Goal: Find specific page/section: Find specific page/section

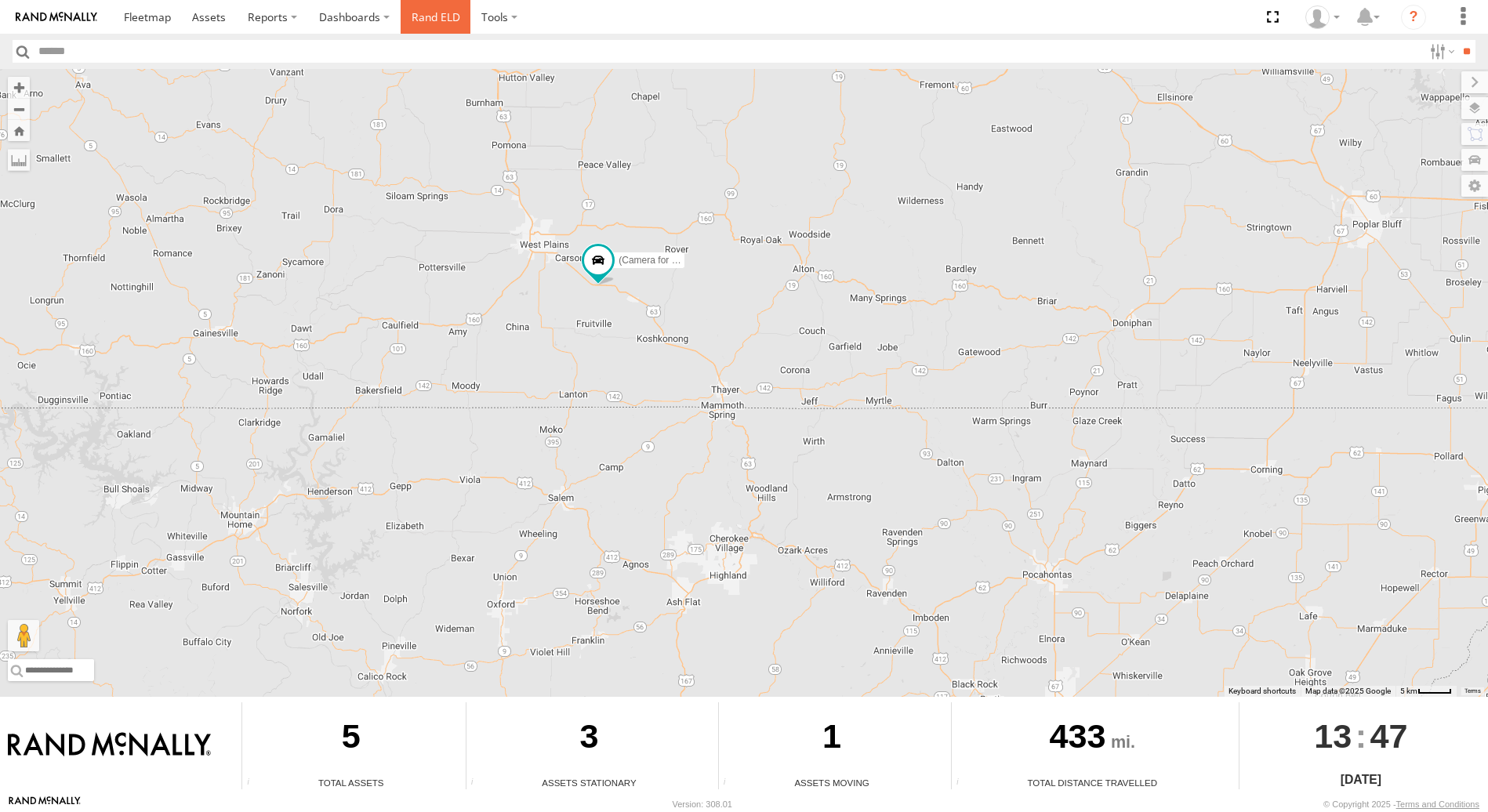
click at [434, 16] on link "Rand ELD" at bounding box center [436, 17] width 71 height 33
